Goal: Connect with others: Connect with others

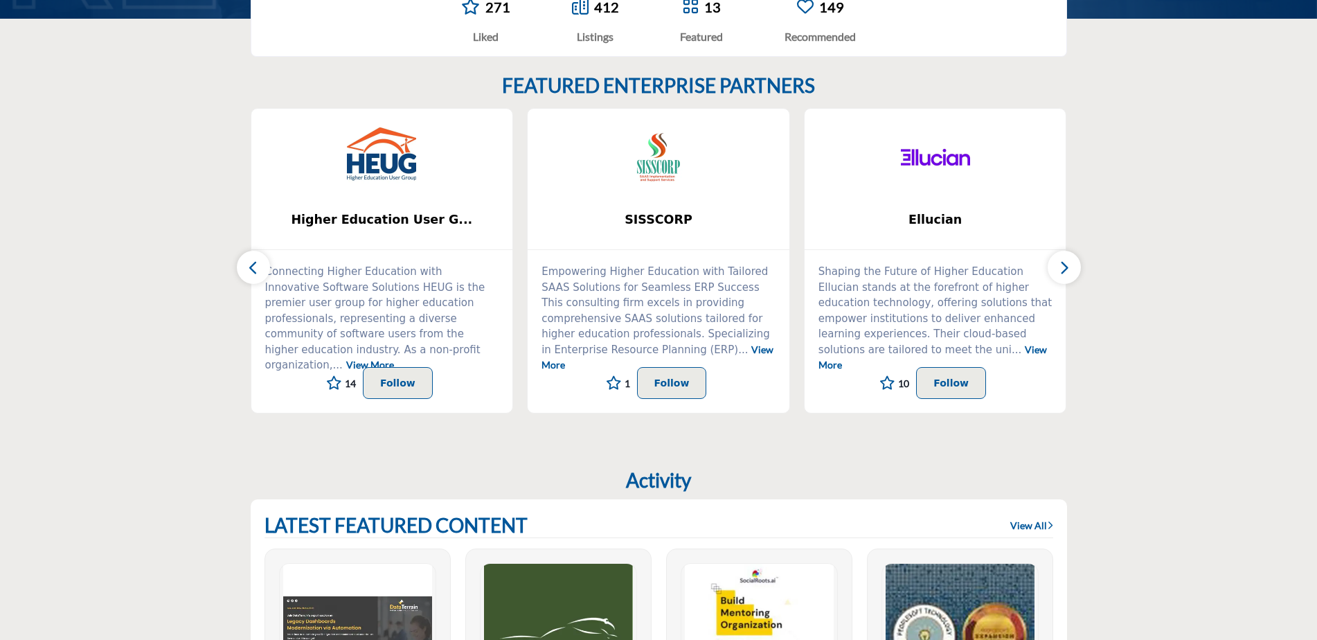
scroll to position [503, 0]
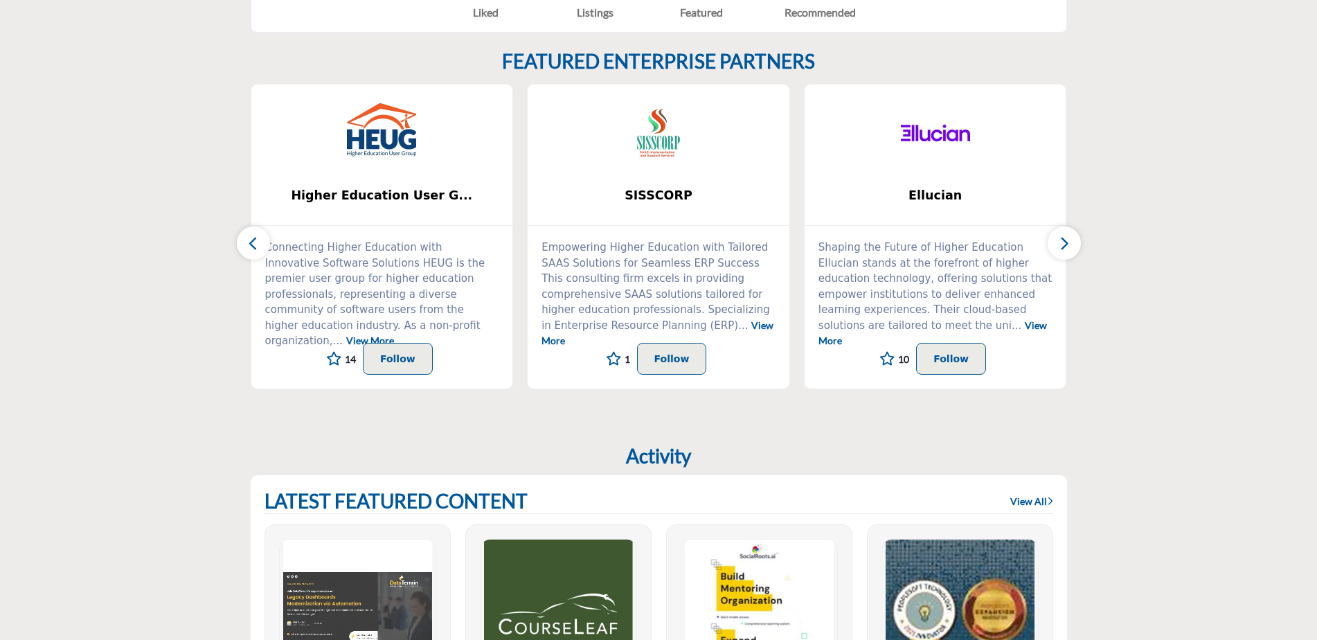
click at [1061, 239] on icon "button" at bounding box center [1063, 243] width 11 height 17
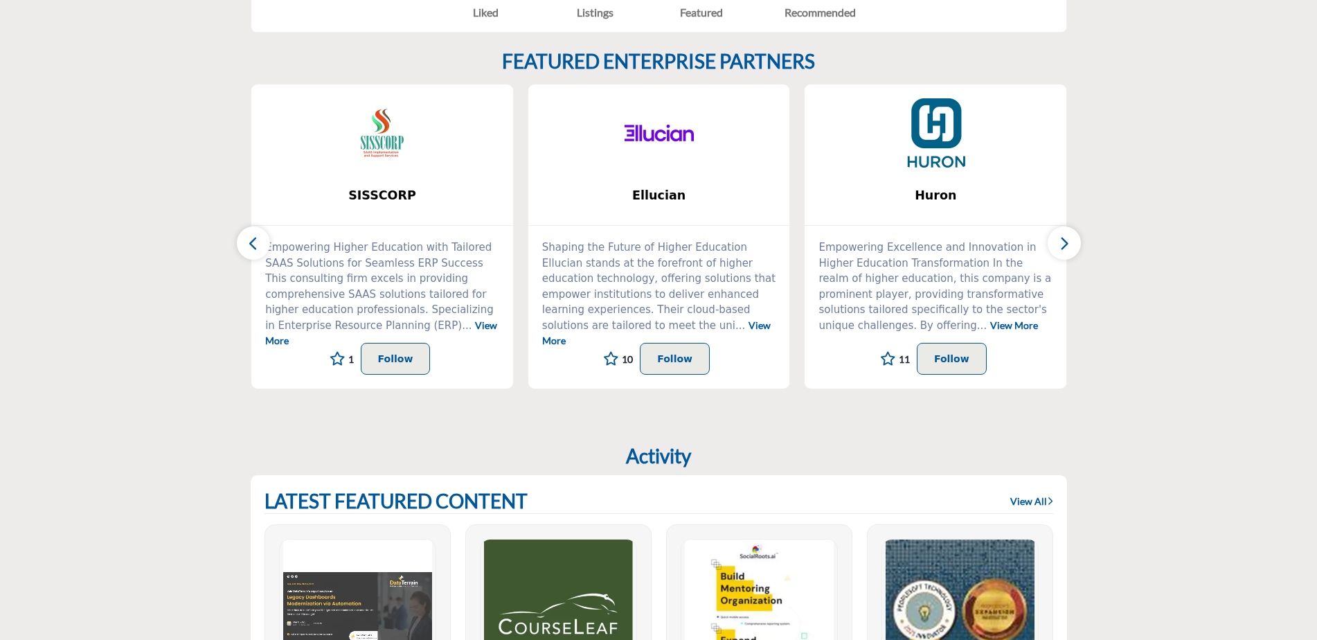
click at [1066, 240] on icon "button" at bounding box center [1063, 243] width 11 height 17
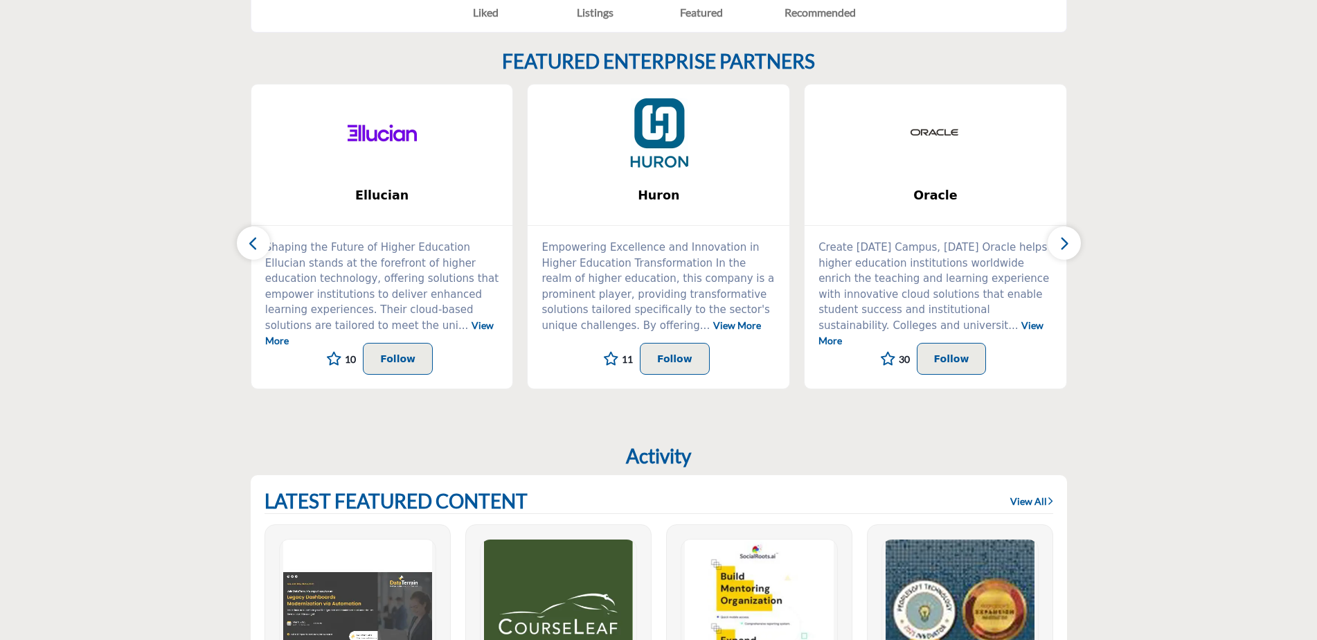
click at [1066, 240] on icon "button" at bounding box center [1063, 243] width 11 height 17
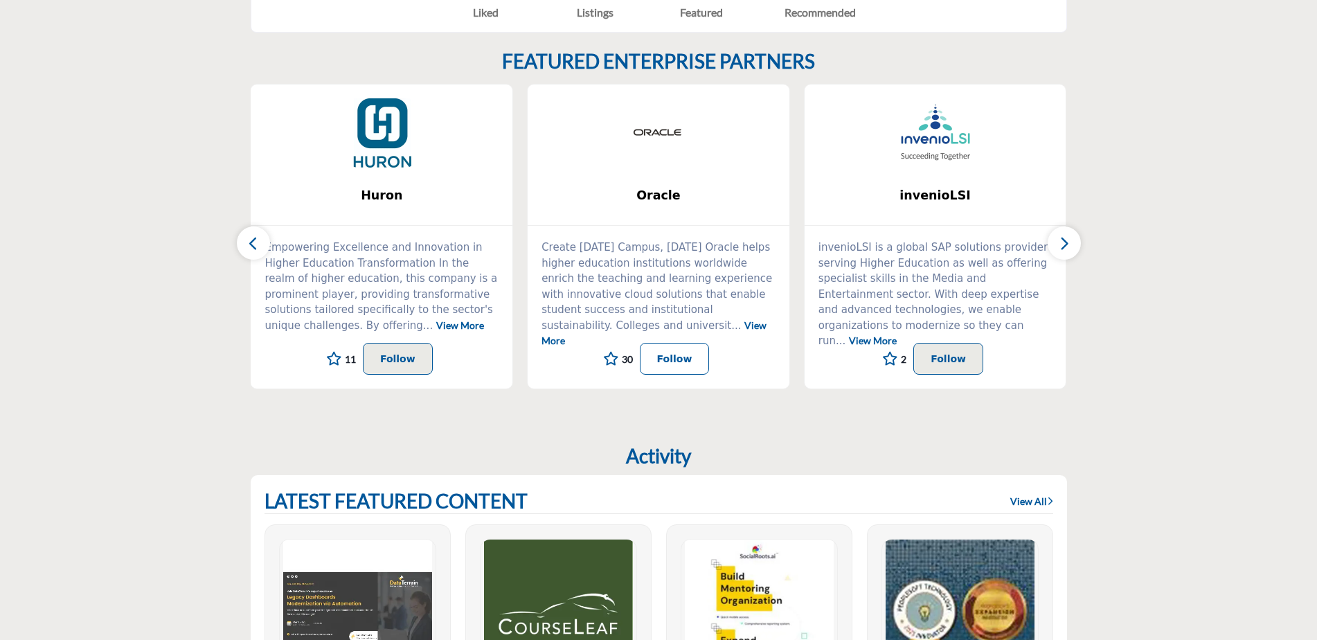
click at [683, 357] on p "Follow" at bounding box center [674, 358] width 35 height 17
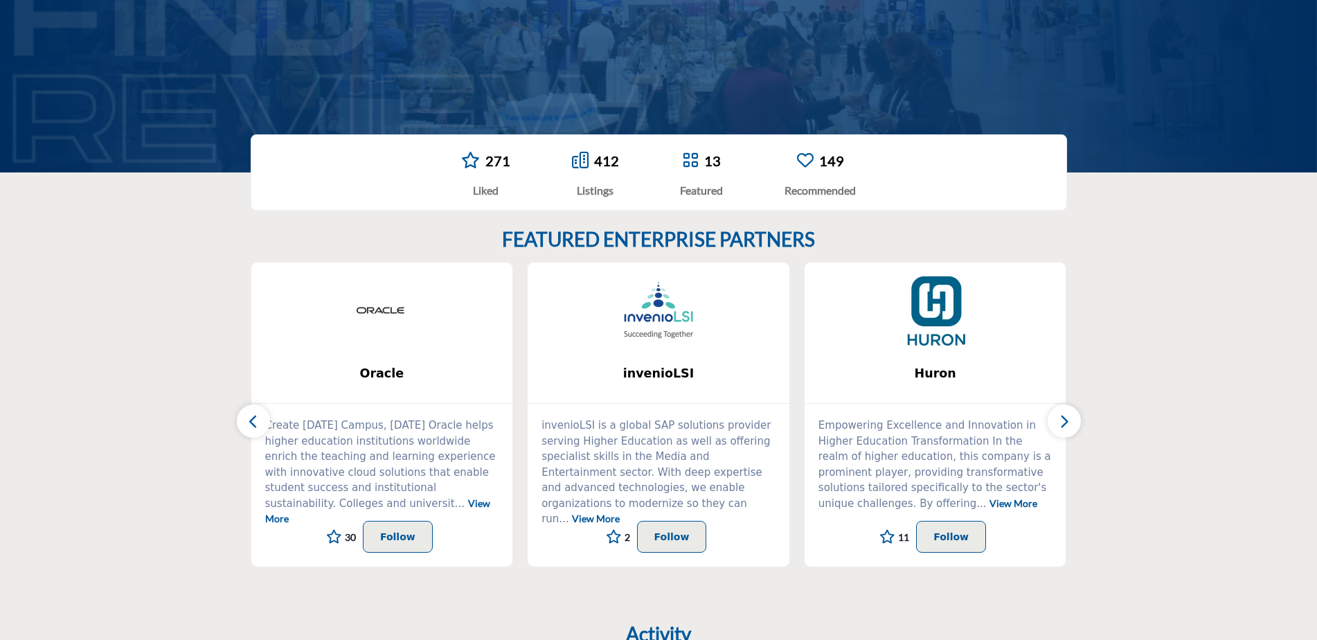
scroll to position [346, 0]
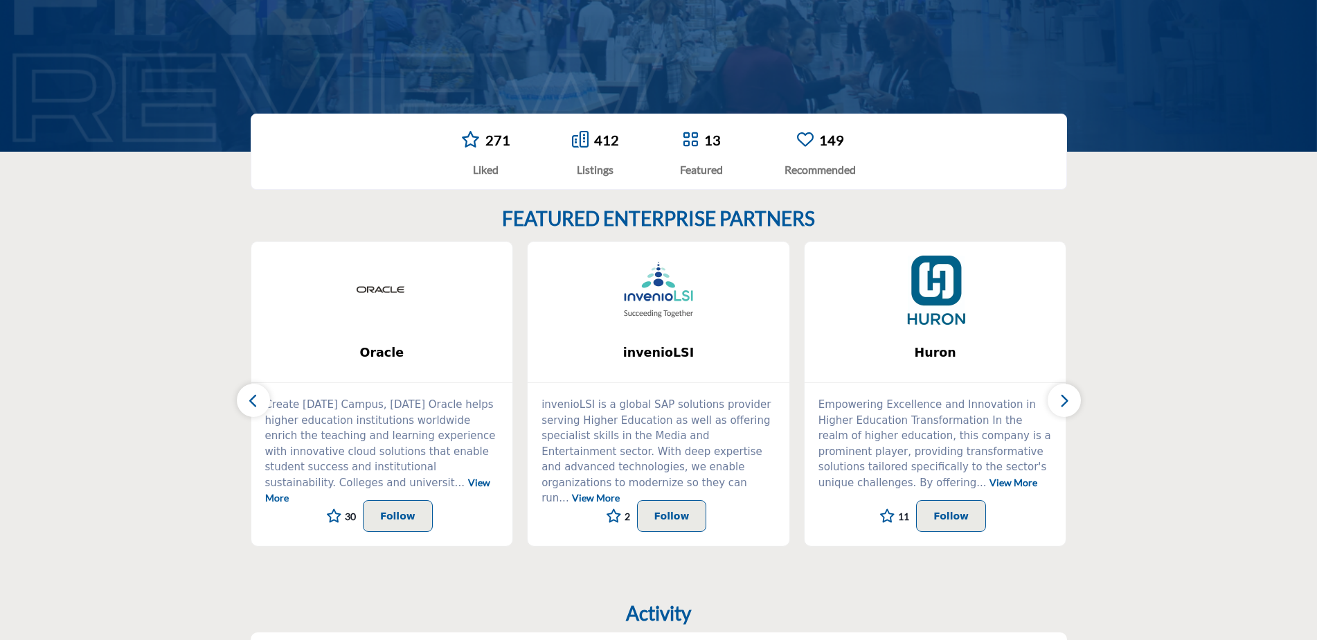
click at [1067, 399] on icon "button" at bounding box center [1063, 400] width 11 height 17
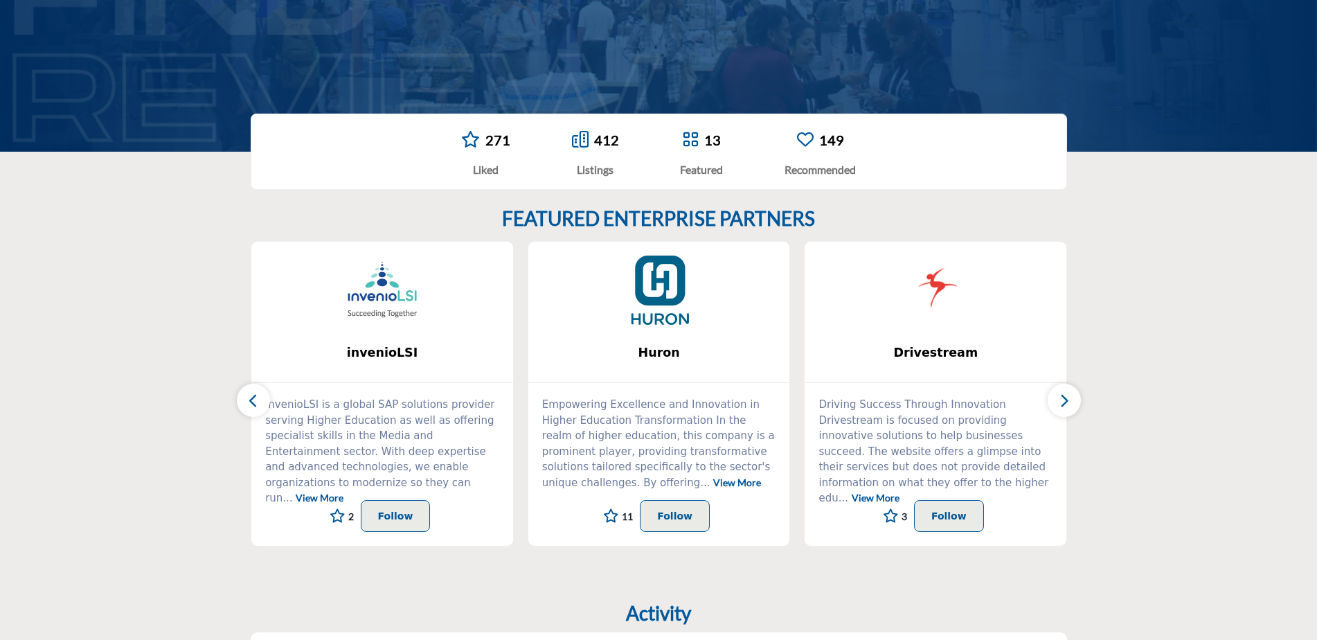
click at [1067, 399] on icon "button" at bounding box center [1063, 400] width 11 height 17
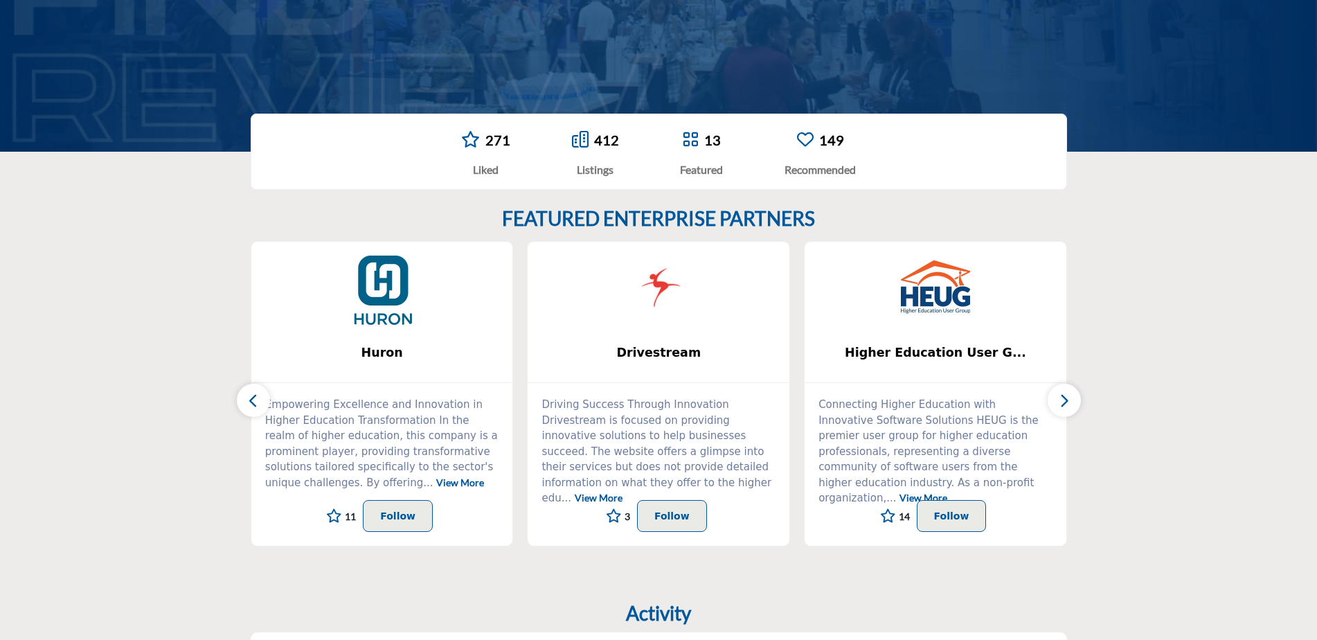
click at [1067, 399] on icon "button" at bounding box center [1063, 400] width 11 height 17
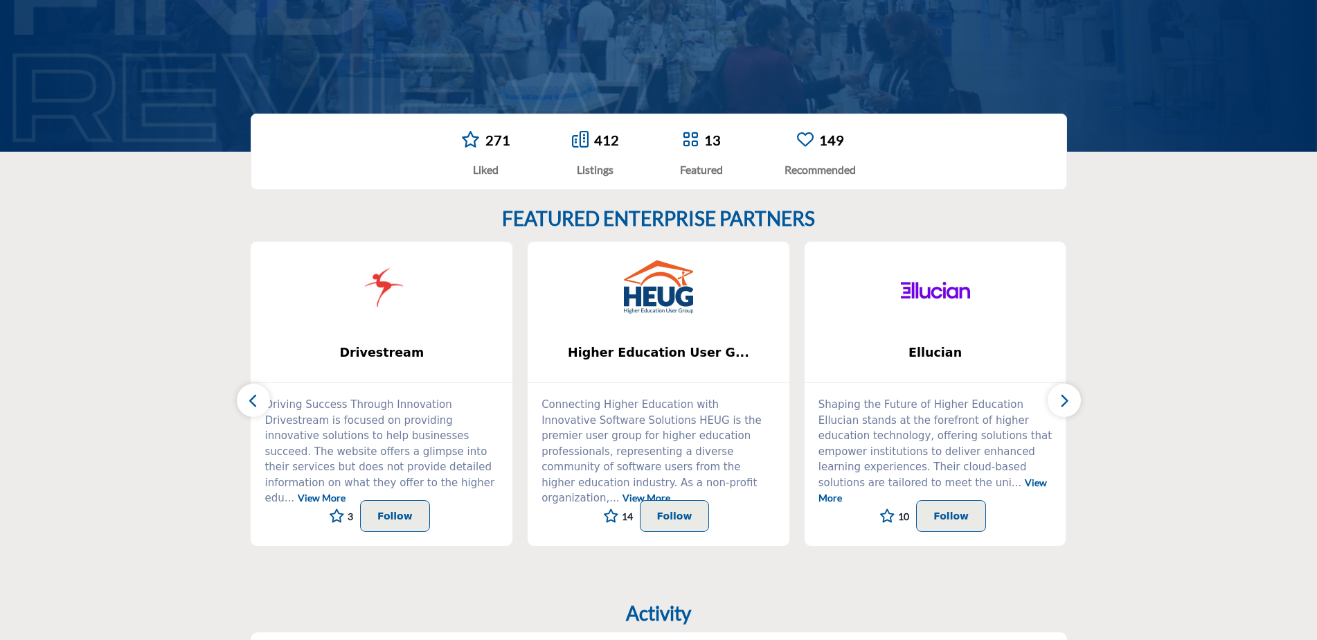
click at [1067, 399] on icon "button" at bounding box center [1063, 400] width 11 height 17
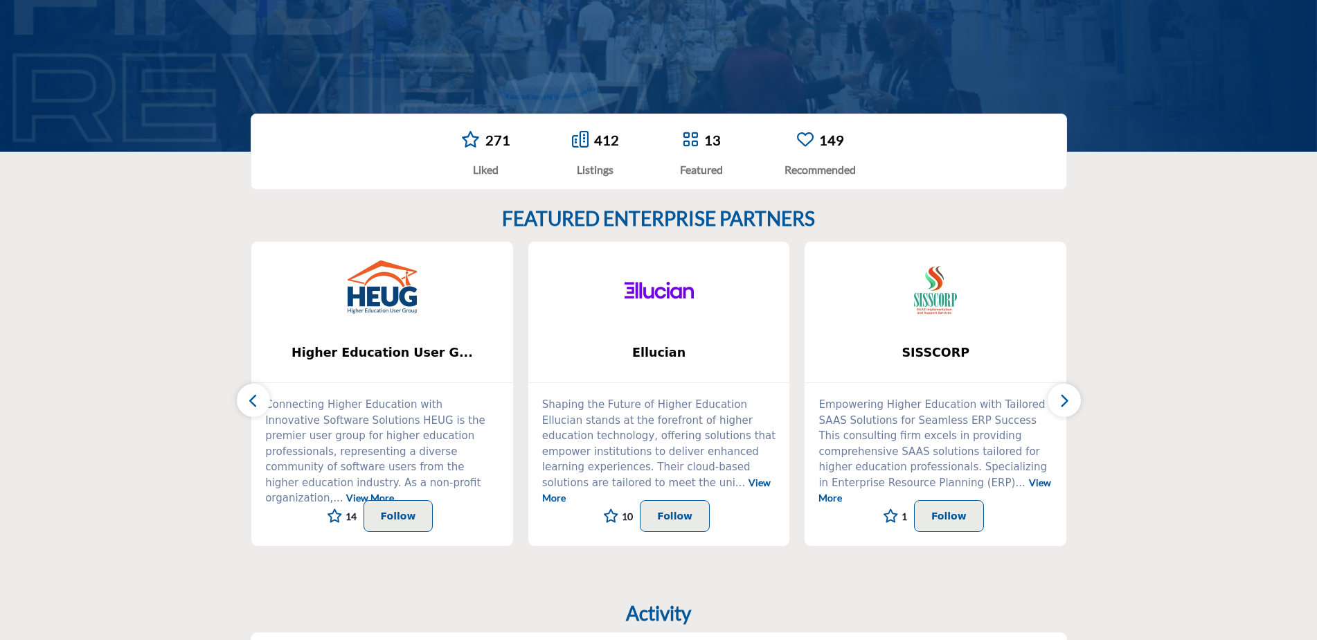
click at [1067, 399] on icon "button" at bounding box center [1063, 400] width 11 height 17
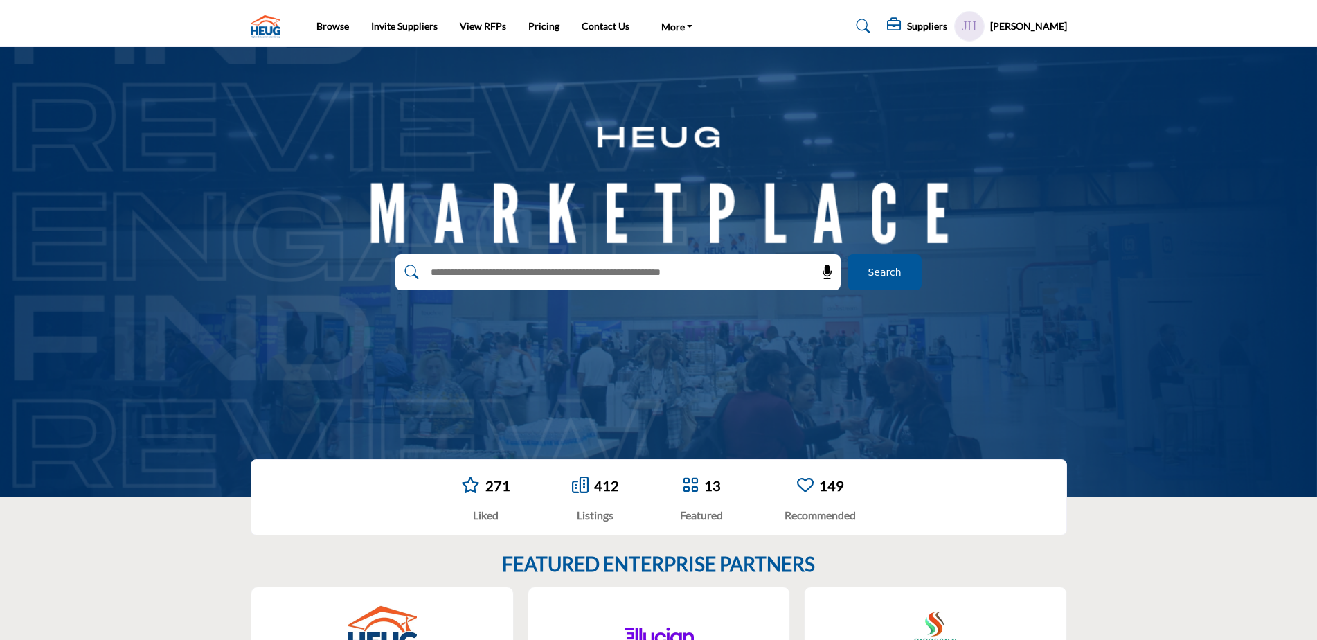
scroll to position [0, 0]
